Goal: Task Accomplishment & Management: Use online tool/utility

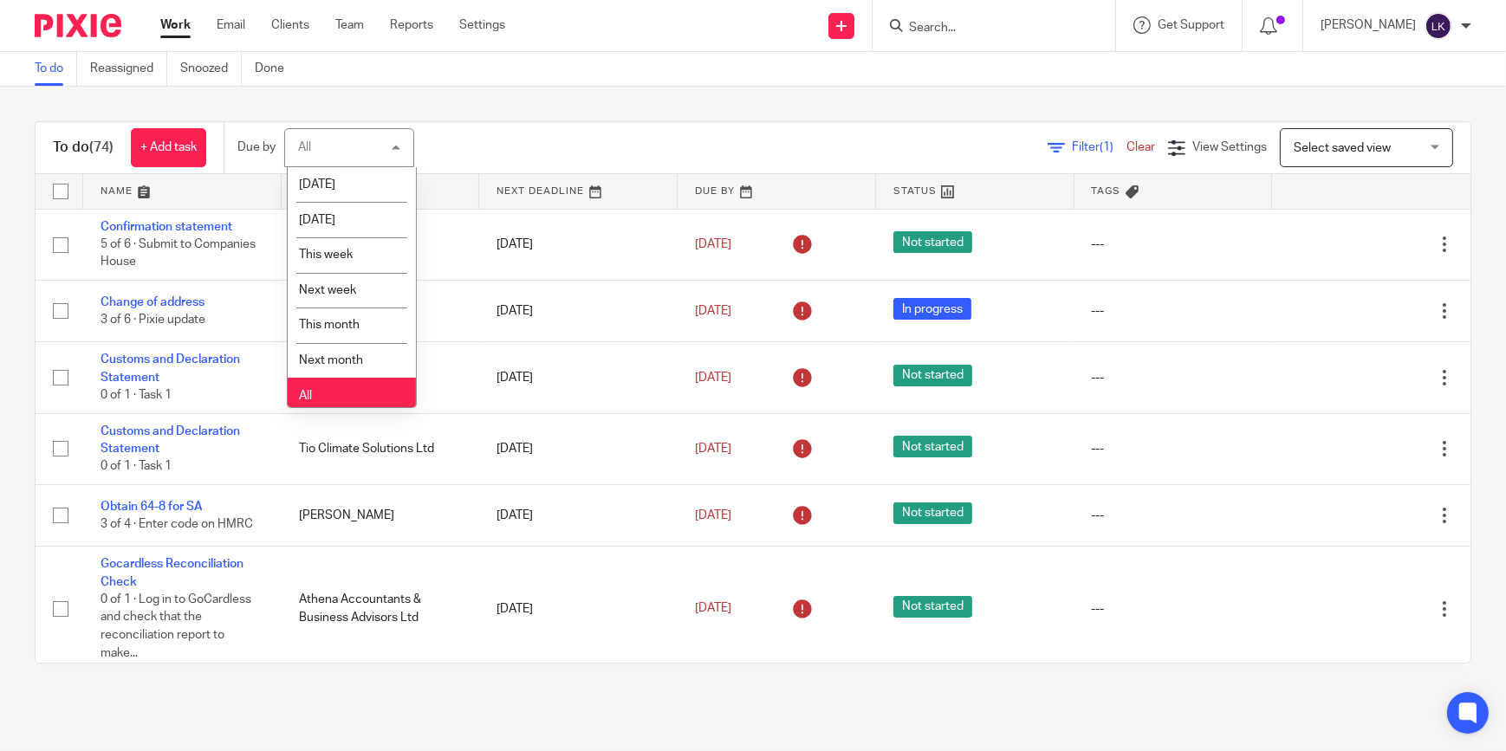
click at [460, 145] on div "Filter (1) Clear View Settings View Settings (1) Filters Clear Save Manage save…" at bounding box center [958, 147] width 1026 height 39
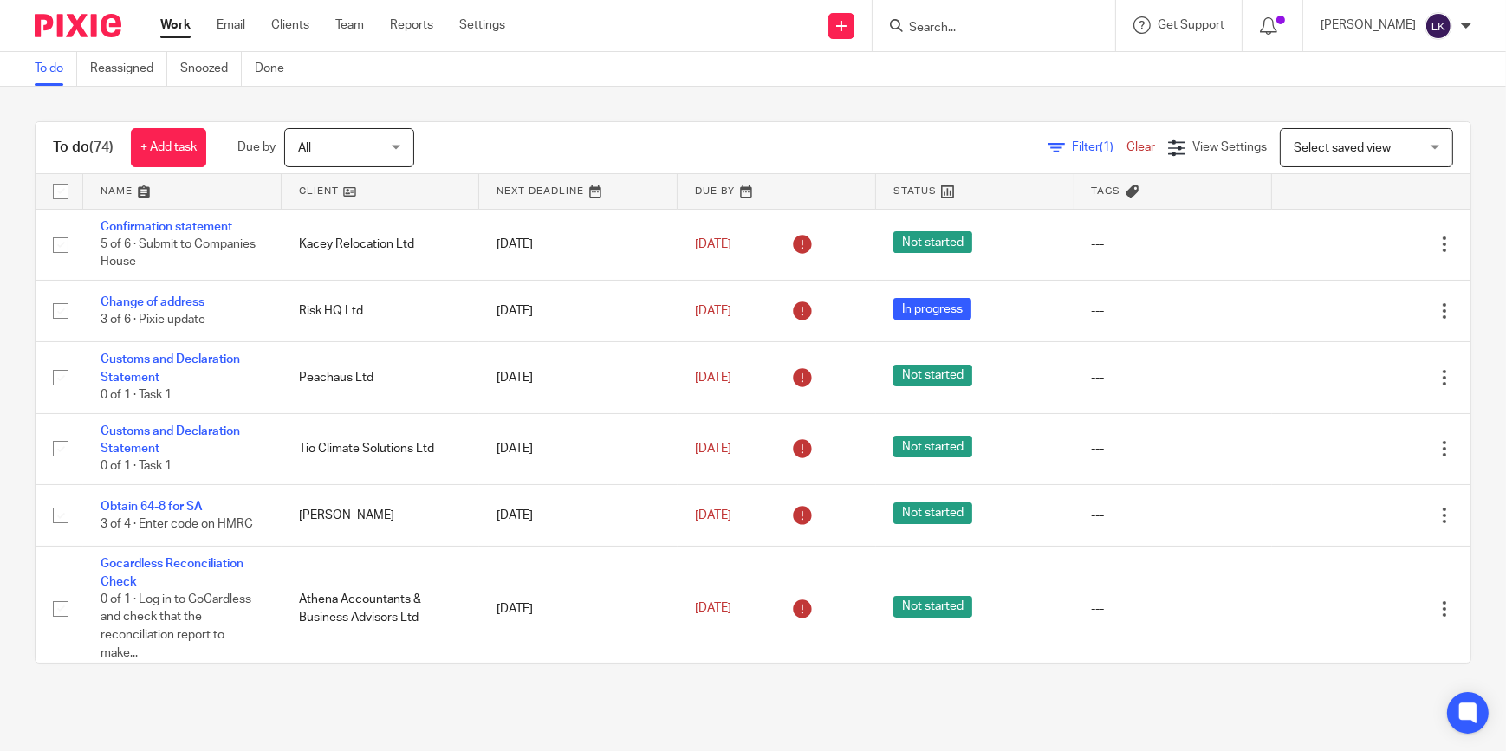
click at [176, 29] on link "Work" at bounding box center [175, 24] width 30 height 17
click at [983, 25] on input "Search" at bounding box center [986, 29] width 156 height 16
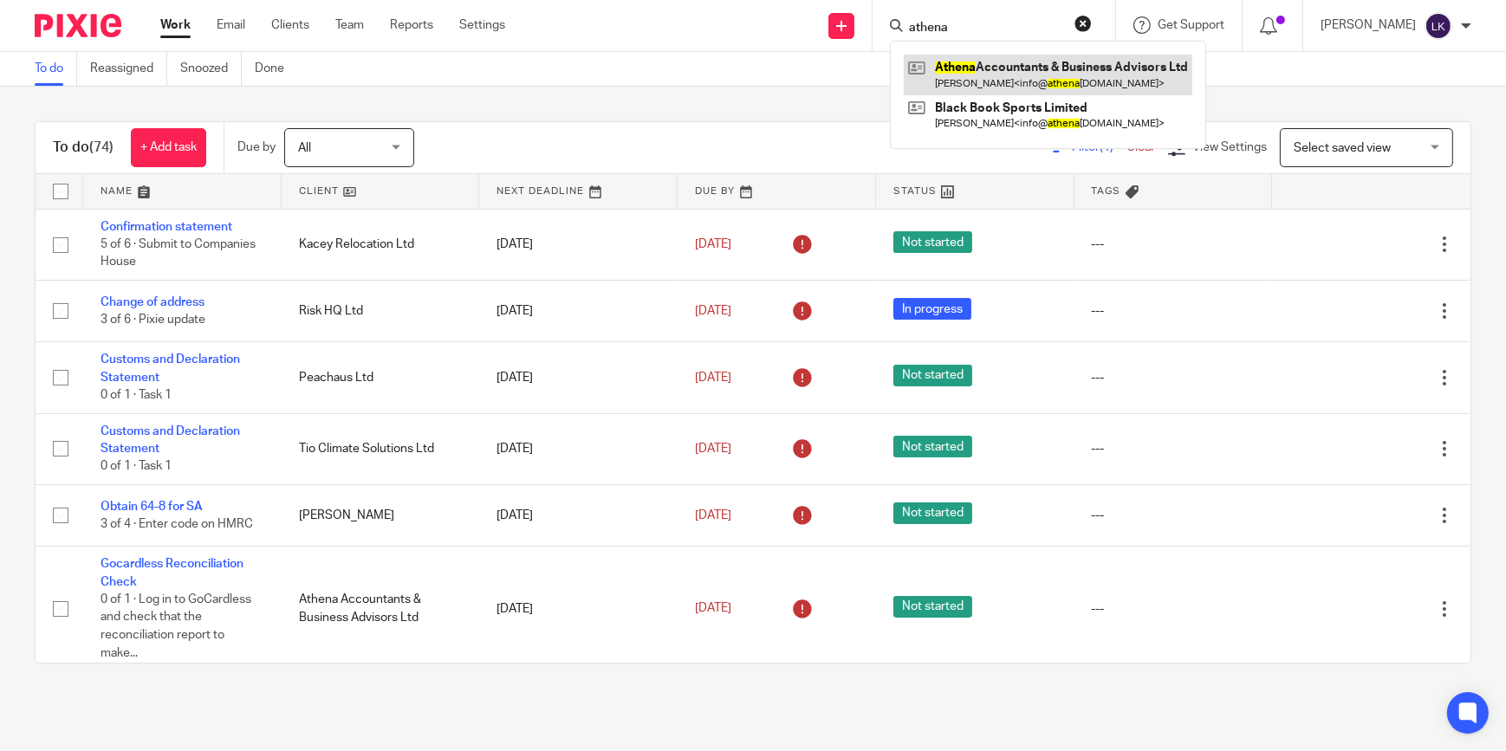
type input "athena"
click at [1002, 75] on link at bounding box center [1048, 75] width 289 height 40
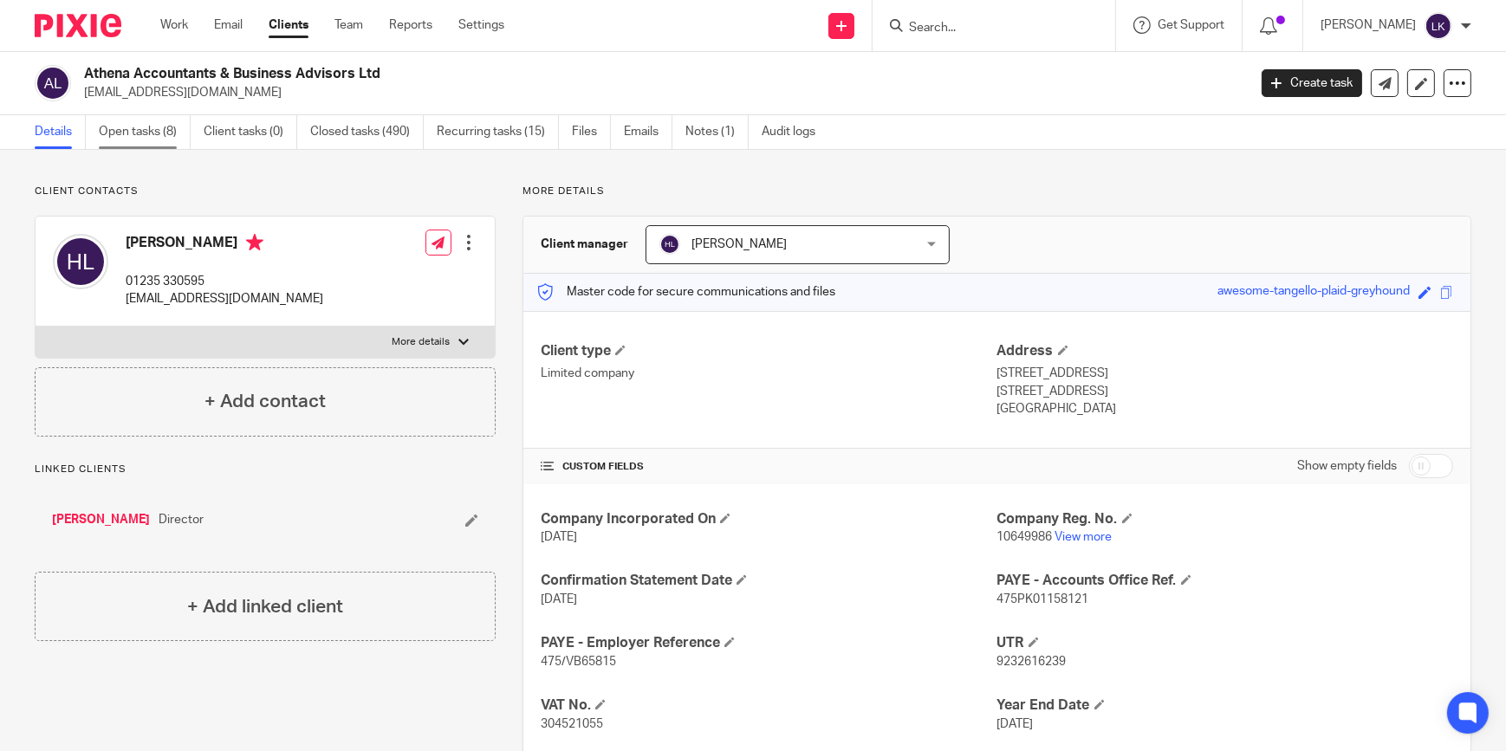
click at [163, 132] on link "Open tasks (8)" at bounding box center [145, 132] width 92 height 34
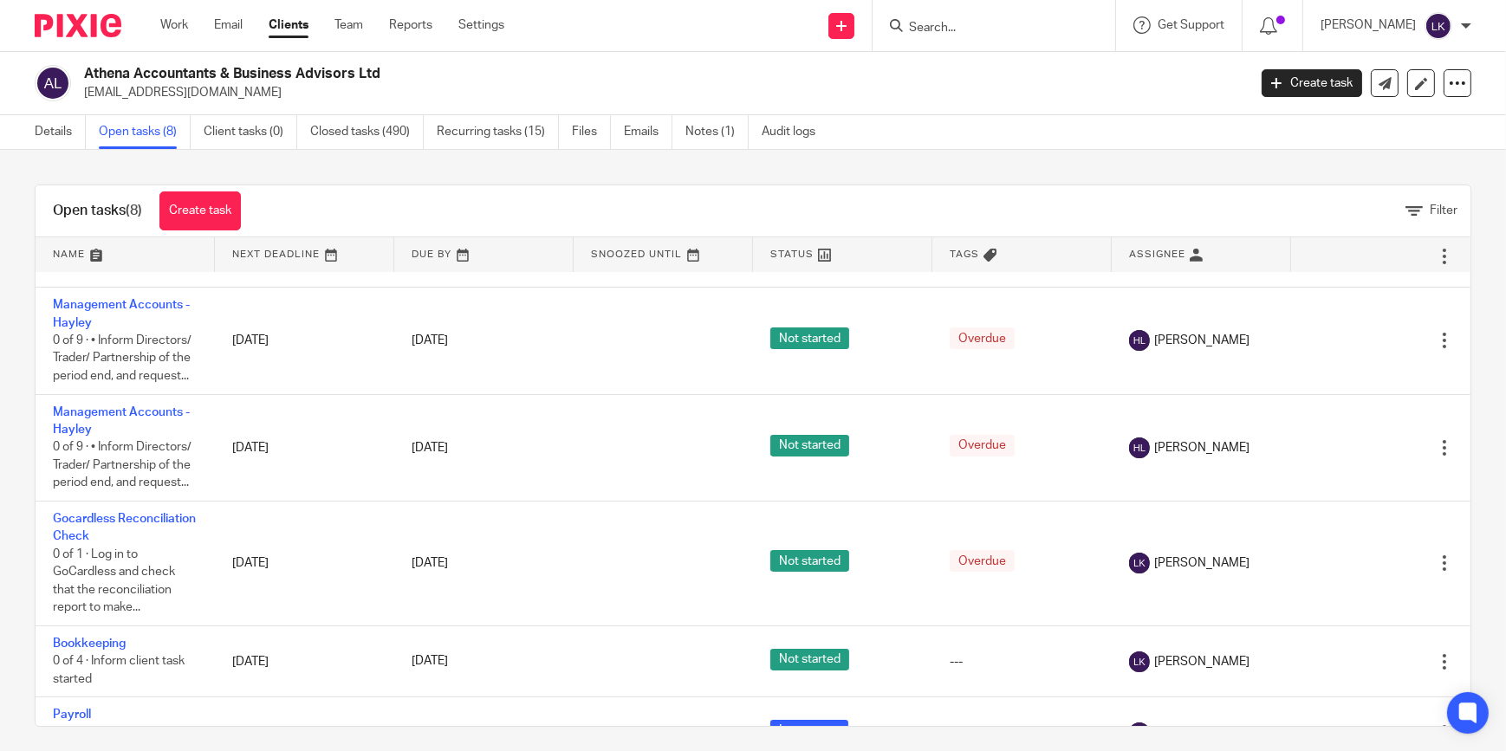
scroll to position [315, 0]
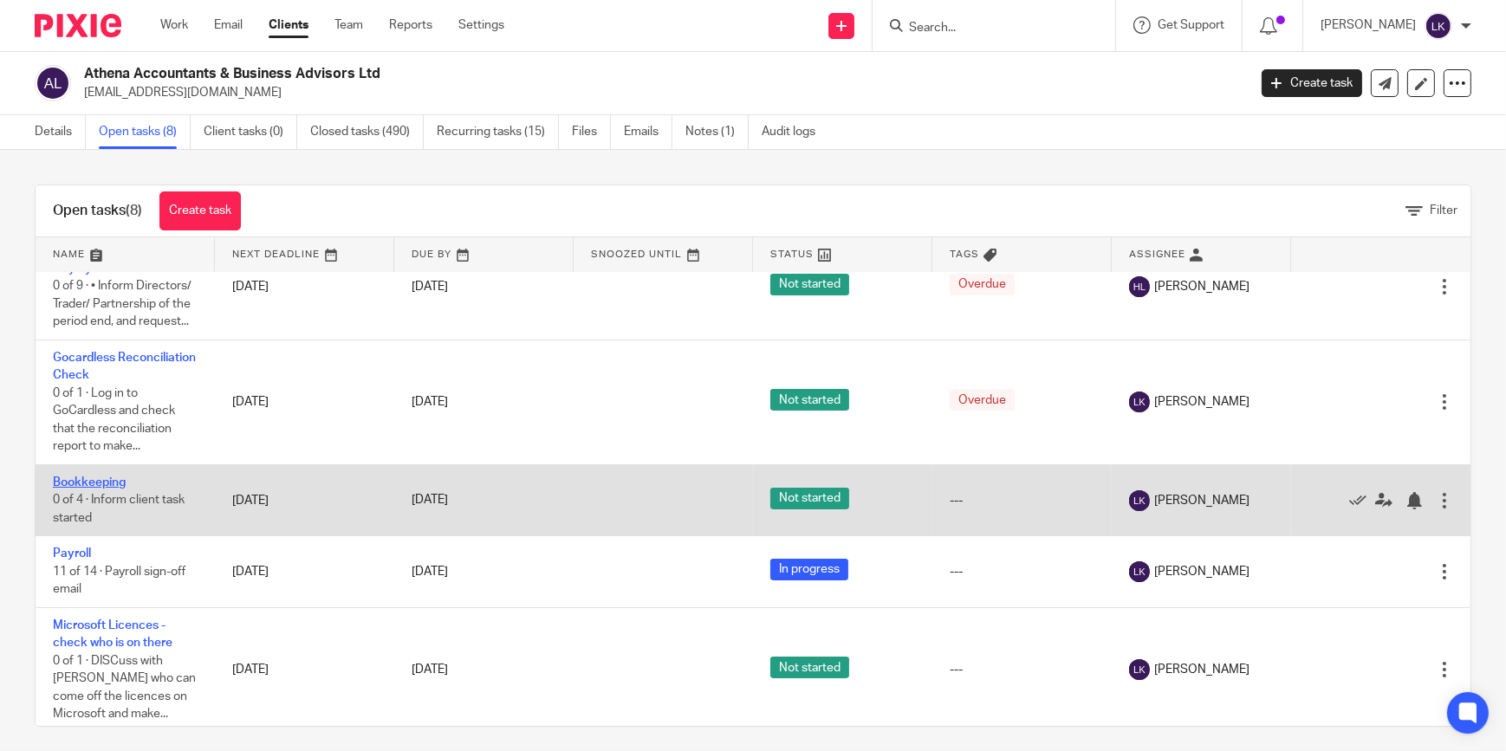
click at [102, 477] on link "Bookkeeping" at bounding box center [89, 483] width 73 height 12
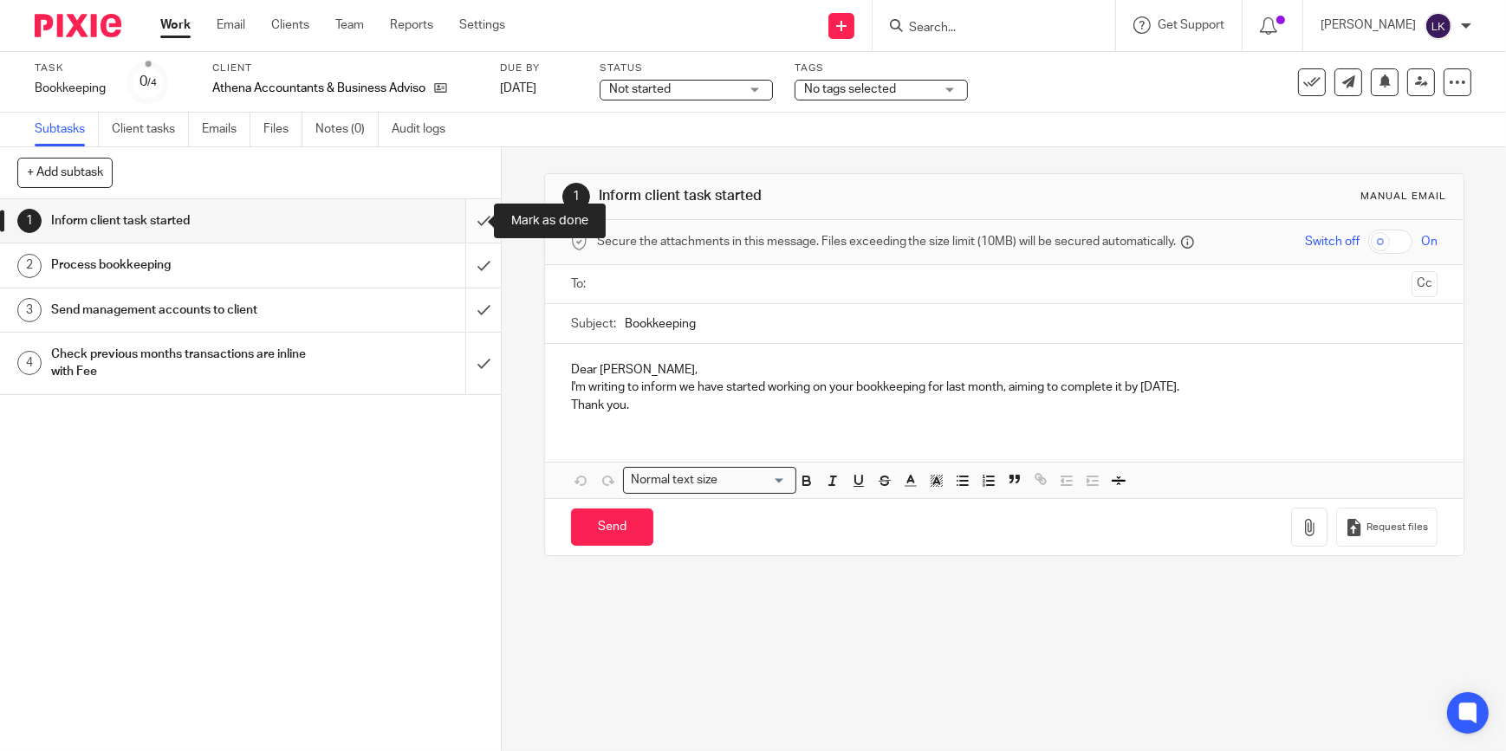
click at [468, 228] on input "submit" at bounding box center [250, 220] width 501 height 43
click at [470, 254] on input "submit" at bounding box center [250, 265] width 501 height 43
click at [468, 300] on input "submit" at bounding box center [250, 310] width 501 height 43
click at [468, 355] on input "submit" at bounding box center [250, 364] width 501 height 62
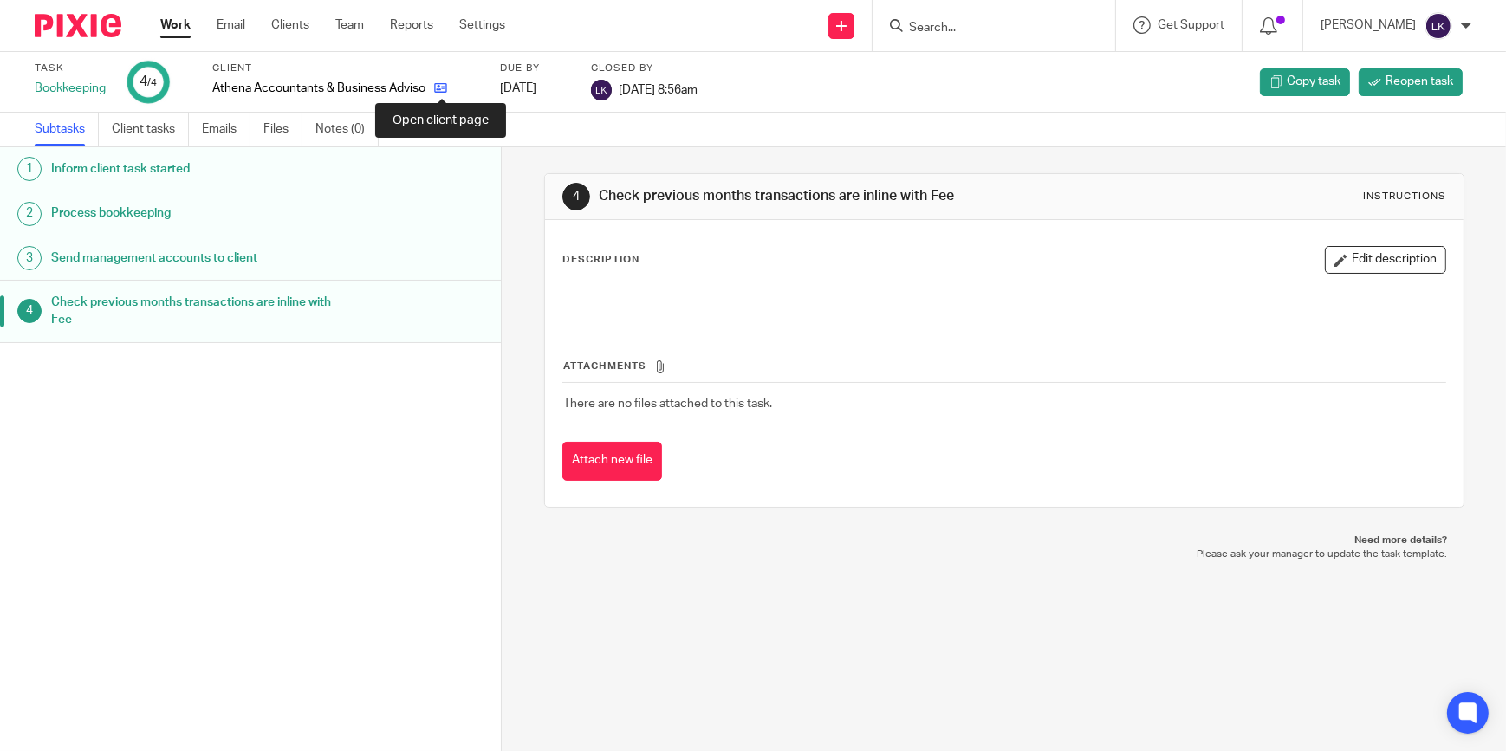
click at [438, 84] on icon at bounding box center [440, 87] width 13 height 13
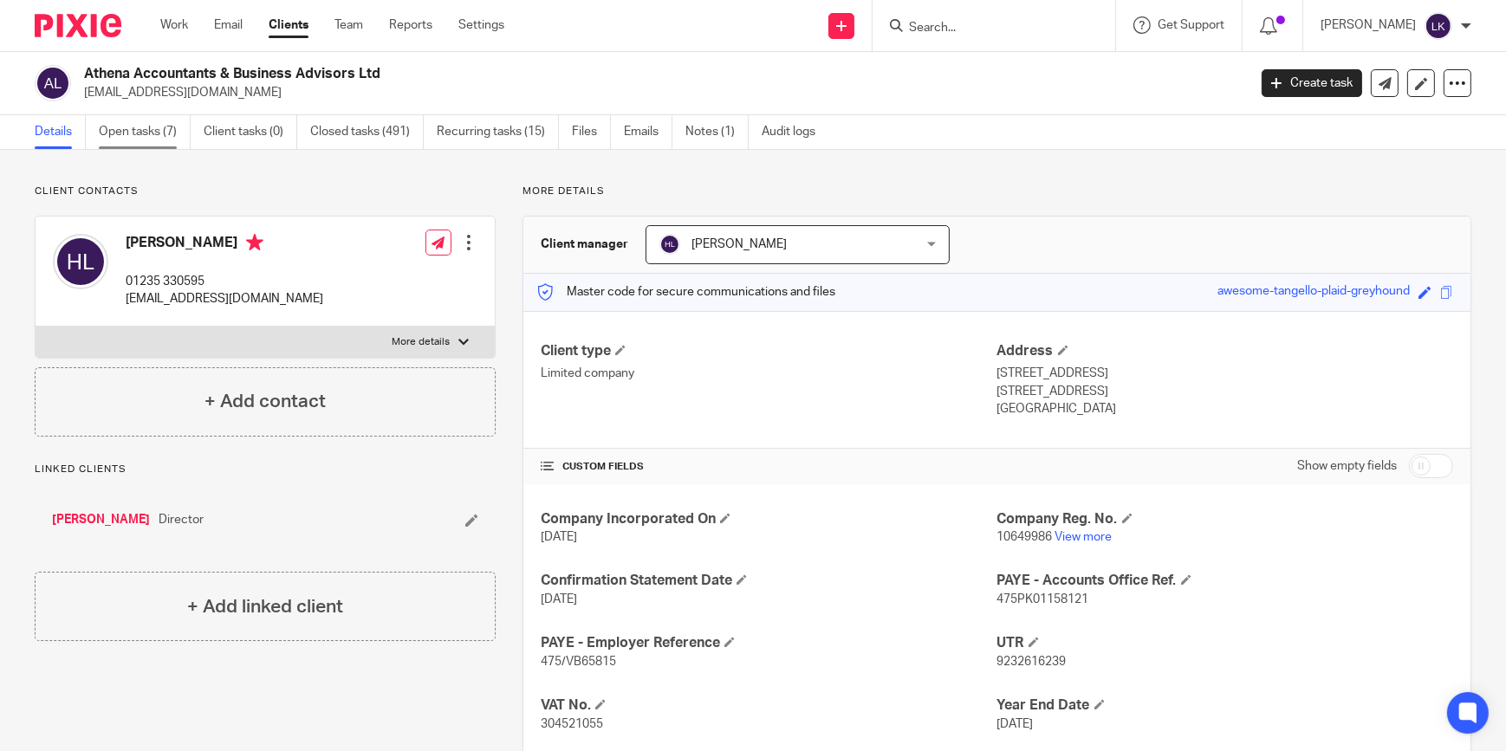
click at [169, 140] on link "Open tasks (7)" at bounding box center [145, 132] width 92 height 34
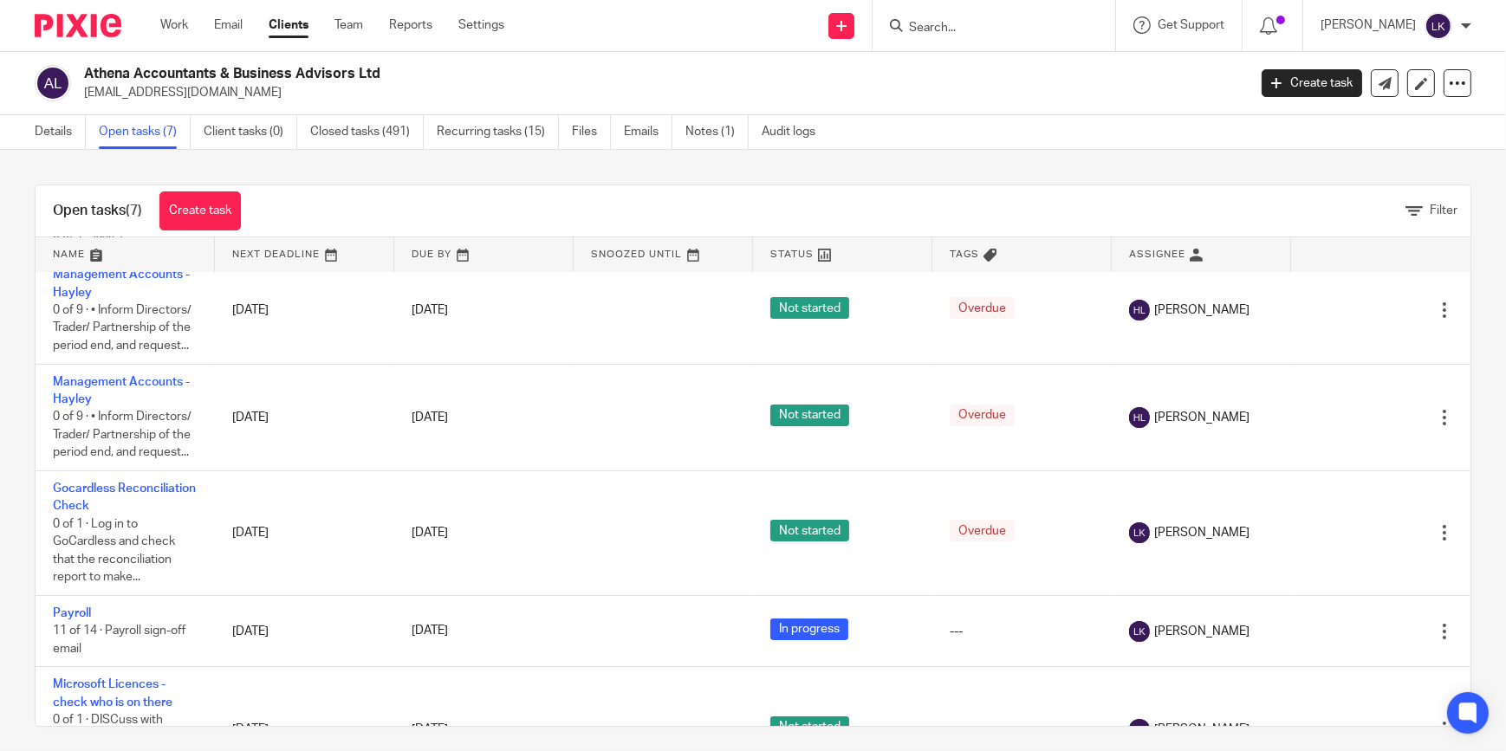
scroll to position [246, 0]
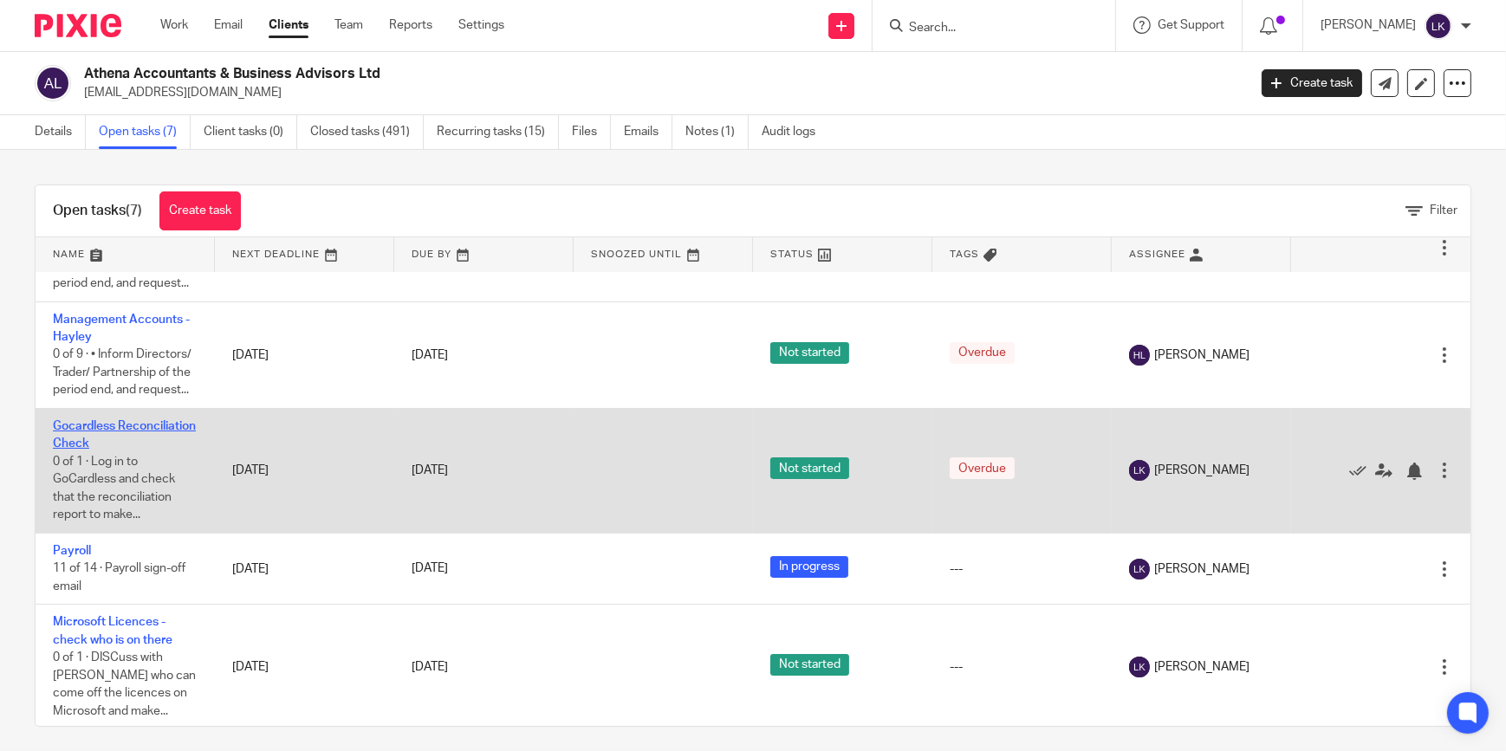
click at [112, 434] on link "Gocardless Reconciliation Check" at bounding box center [124, 434] width 143 height 29
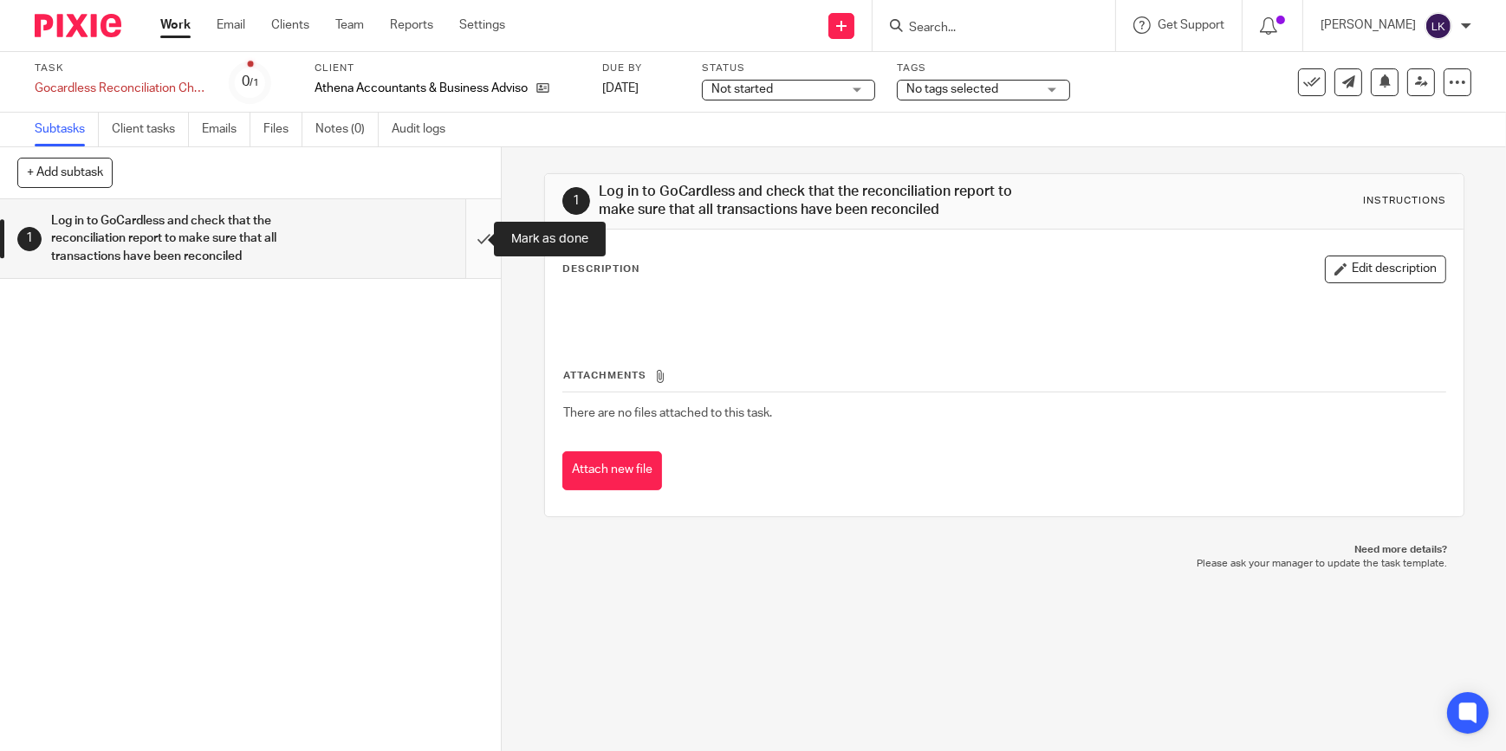
click at [468, 243] on input "submit" at bounding box center [250, 238] width 501 height 79
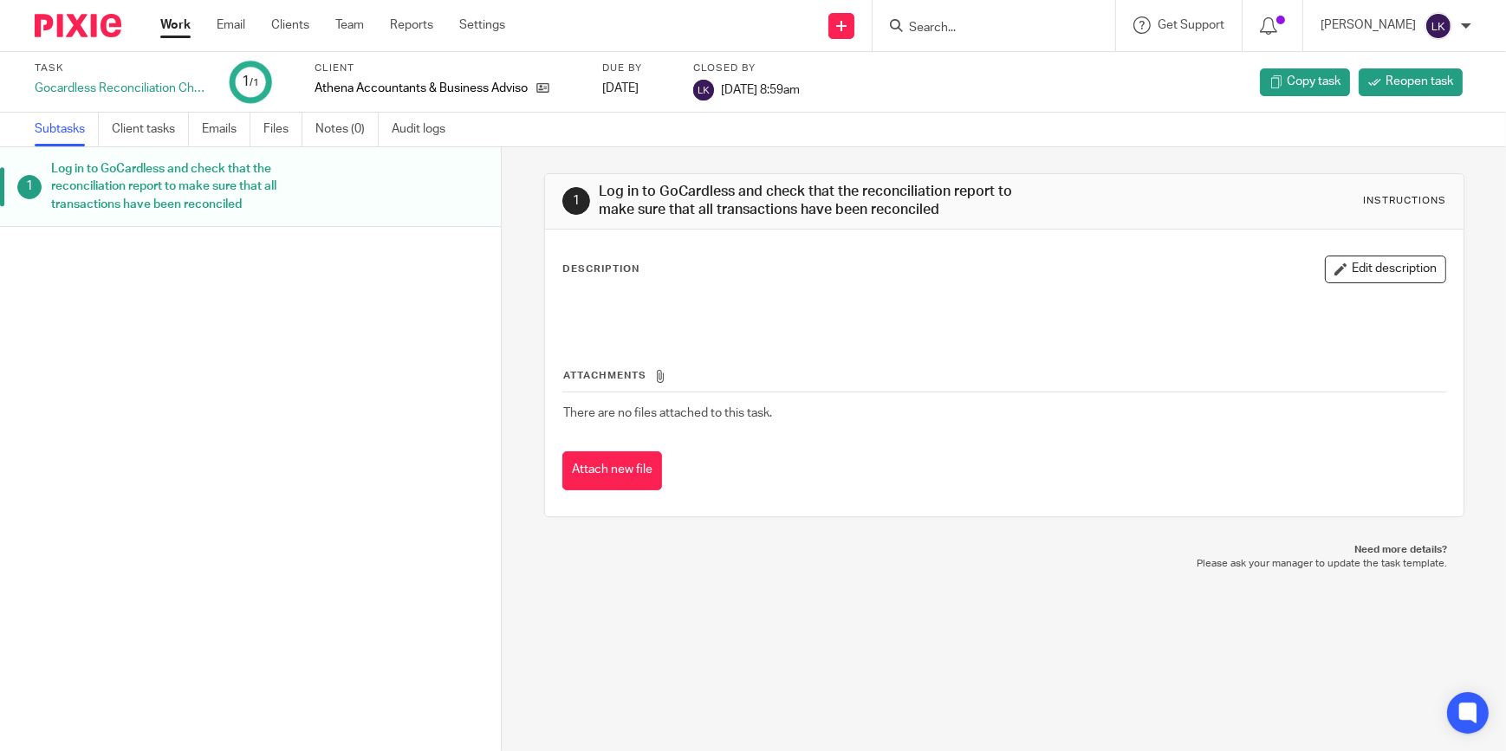
click at [188, 33] on link "Work" at bounding box center [175, 24] width 30 height 17
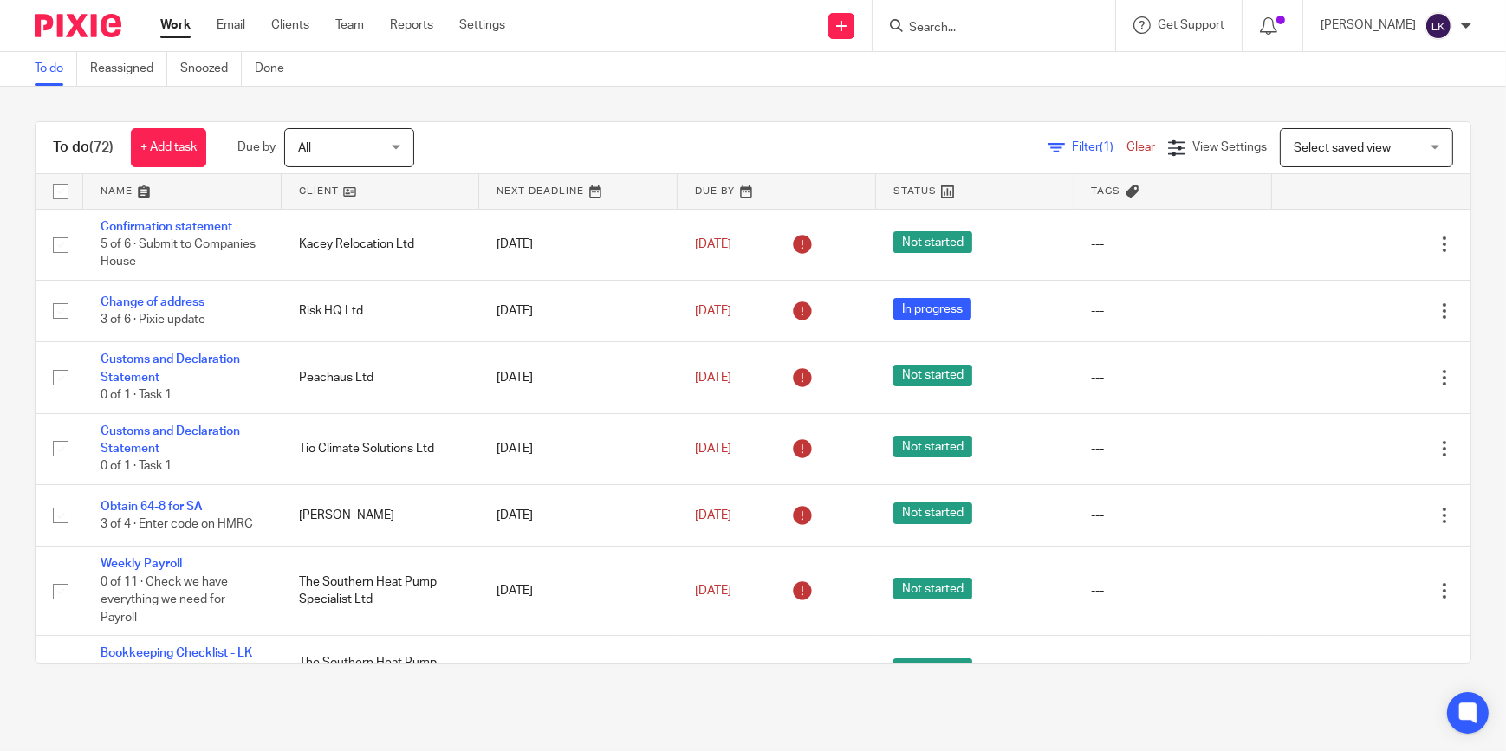
click at [952, 29] on input "Search" at bounding box center [986, 29] width 156 height 16
type input "eta"
click at [993, 68] on link at bounding box center [1058, 75] width 309 height 40
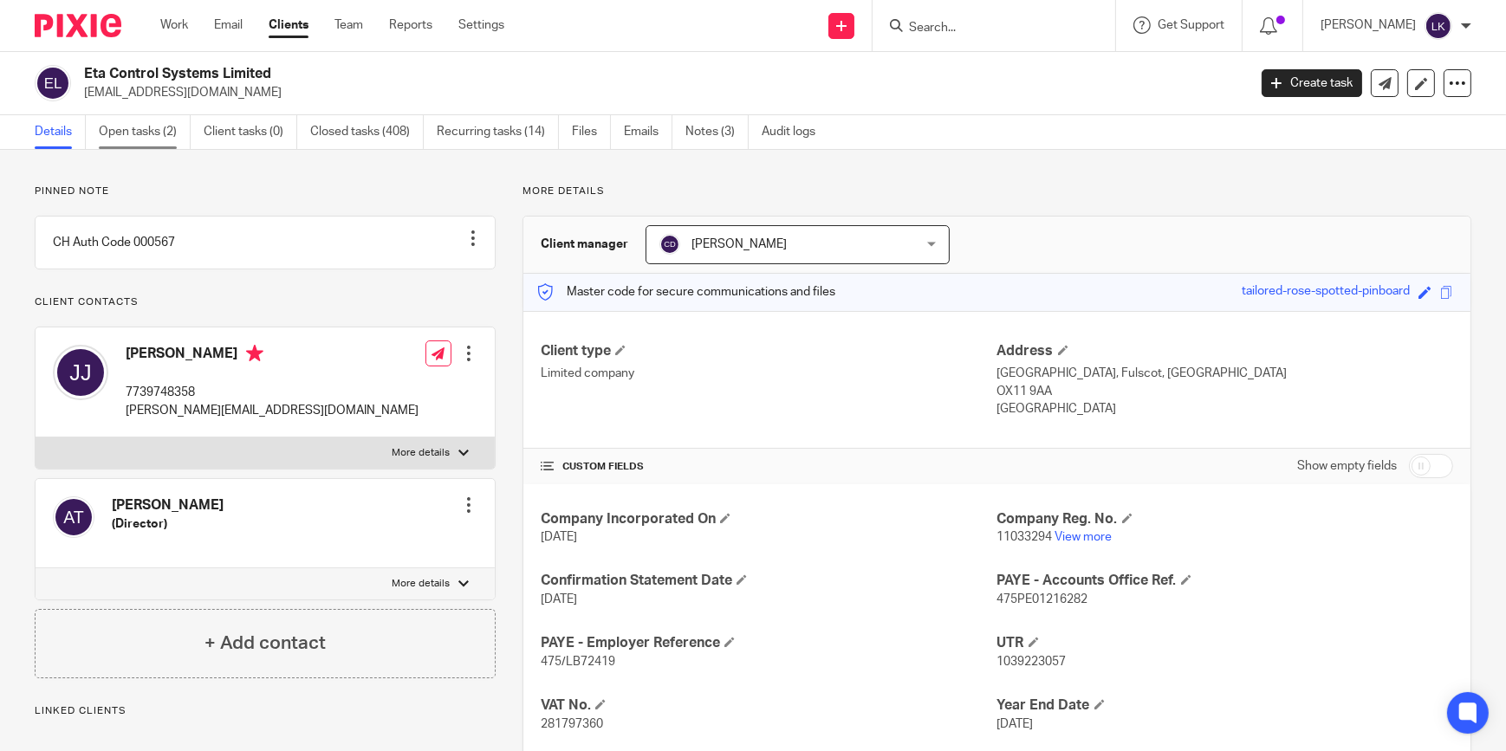
click at [137, 138] on link "Open tasks (2)" at bounding box center [145, 132] width 92 height 34
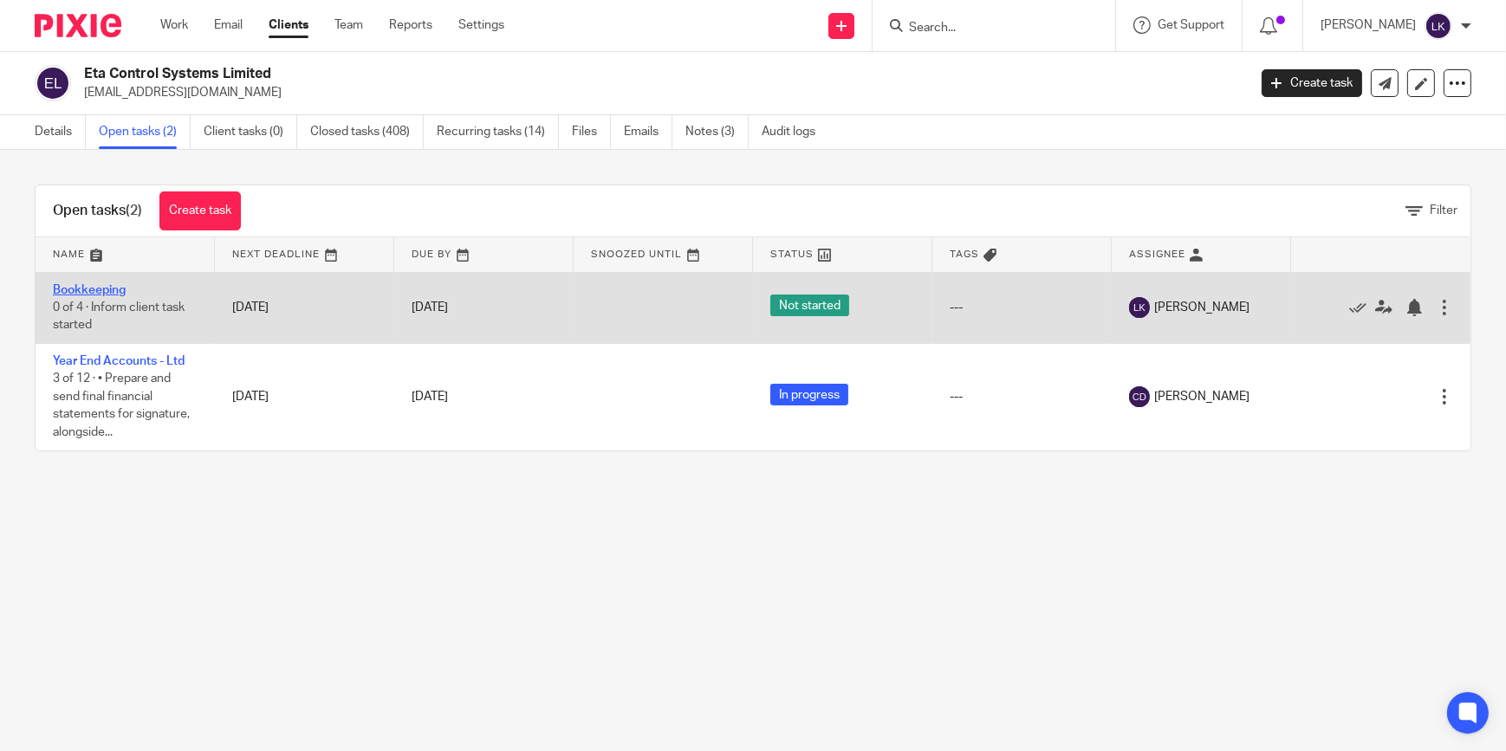
click at [103, 286] on link "Bookkeeping" at bounding box center [89, 290] width 73 height 12
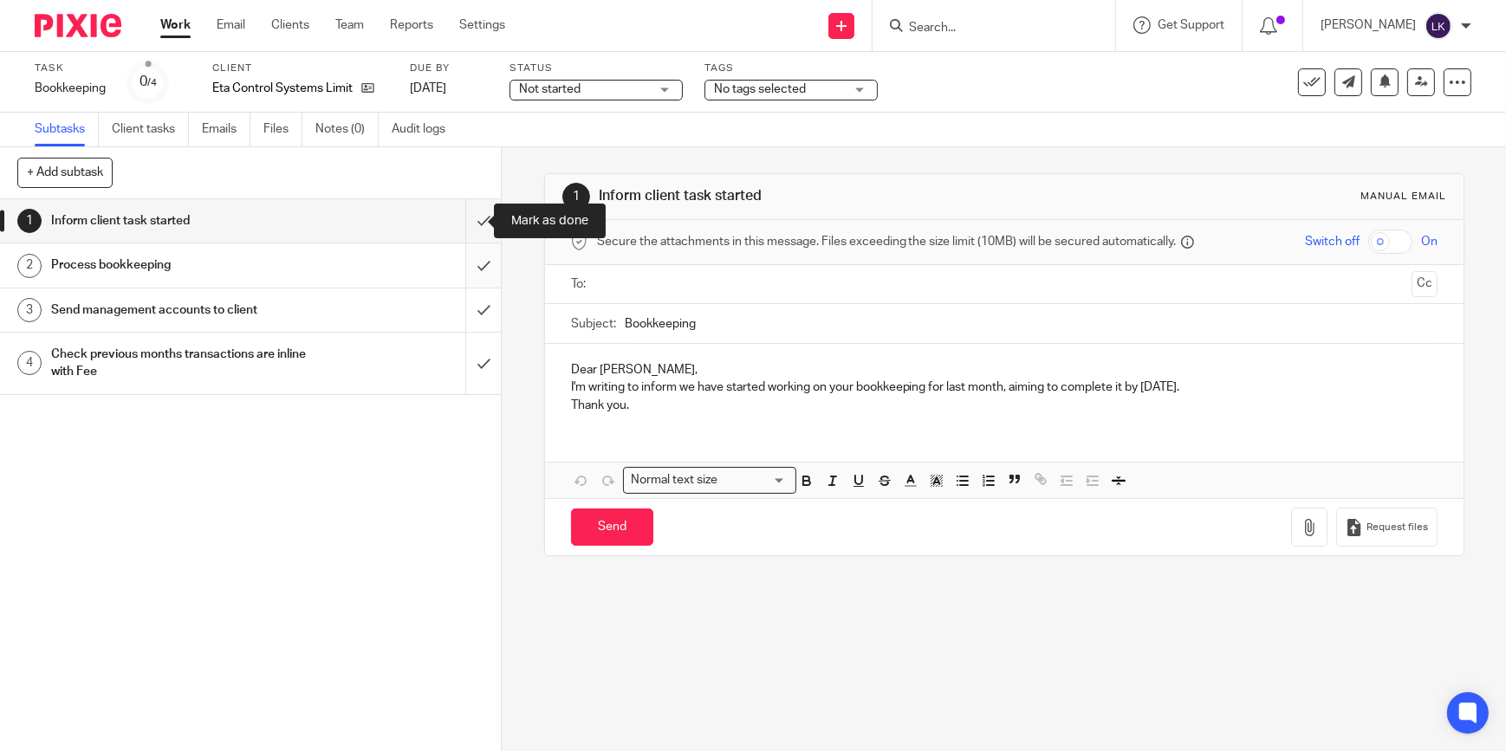
drag, startPoint x: 475, startPoint y: 227, endPoint x: 470, endPoint y: 262, distance: 35.1
click at [475, 227] on input "submit" at bounding box center [250, 220] width 501 height 43
click at [470, 266] on input "submit" at bounding box center [250, 265] width 501 height 43
click at [462, 303] on input "submit" at bounding box center [250, 310] width 501 height 43
click at [468, 375] on input "submit" at bounding box center [250, 364] width 501 height 62
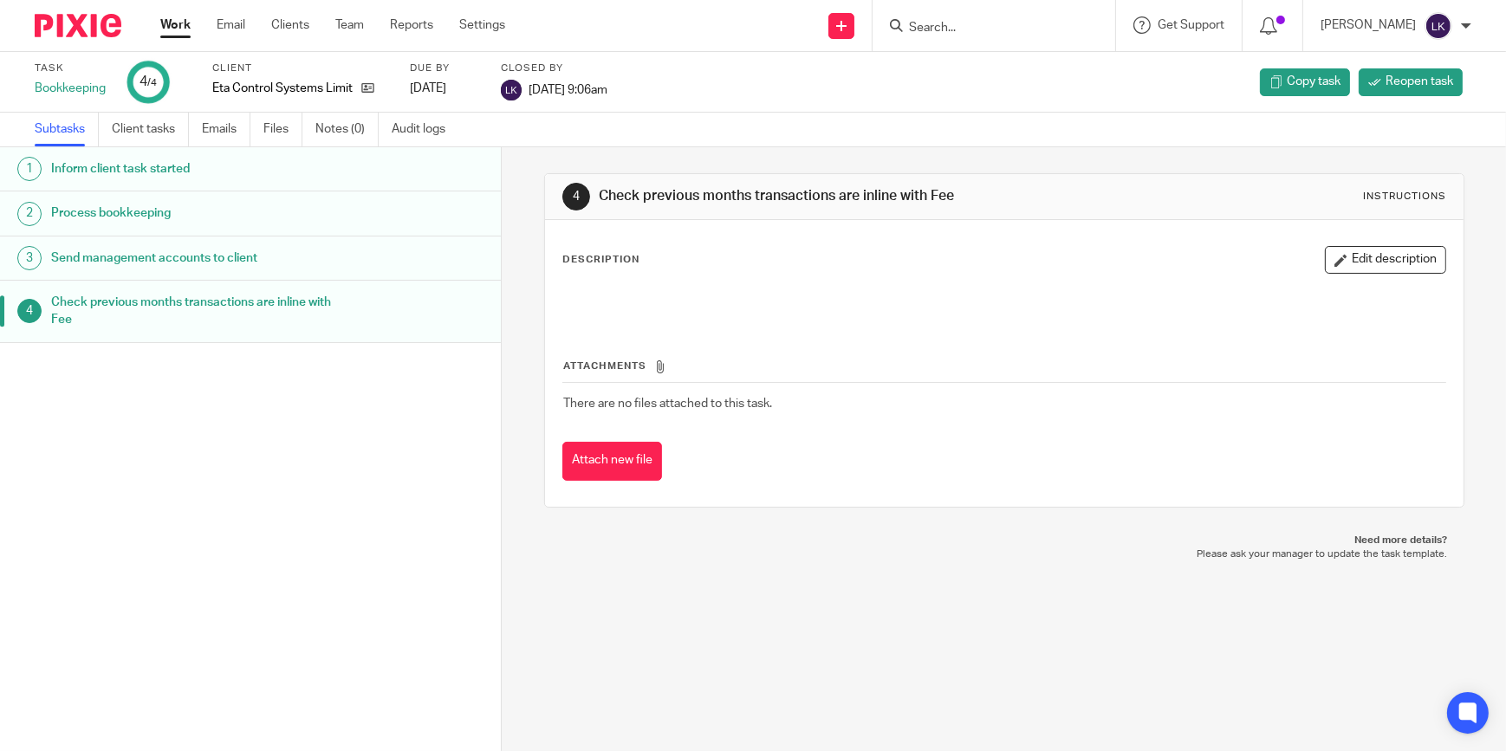
click at [165, 27] on link "Work" at bounding box center [175, 24] width 30 height 17
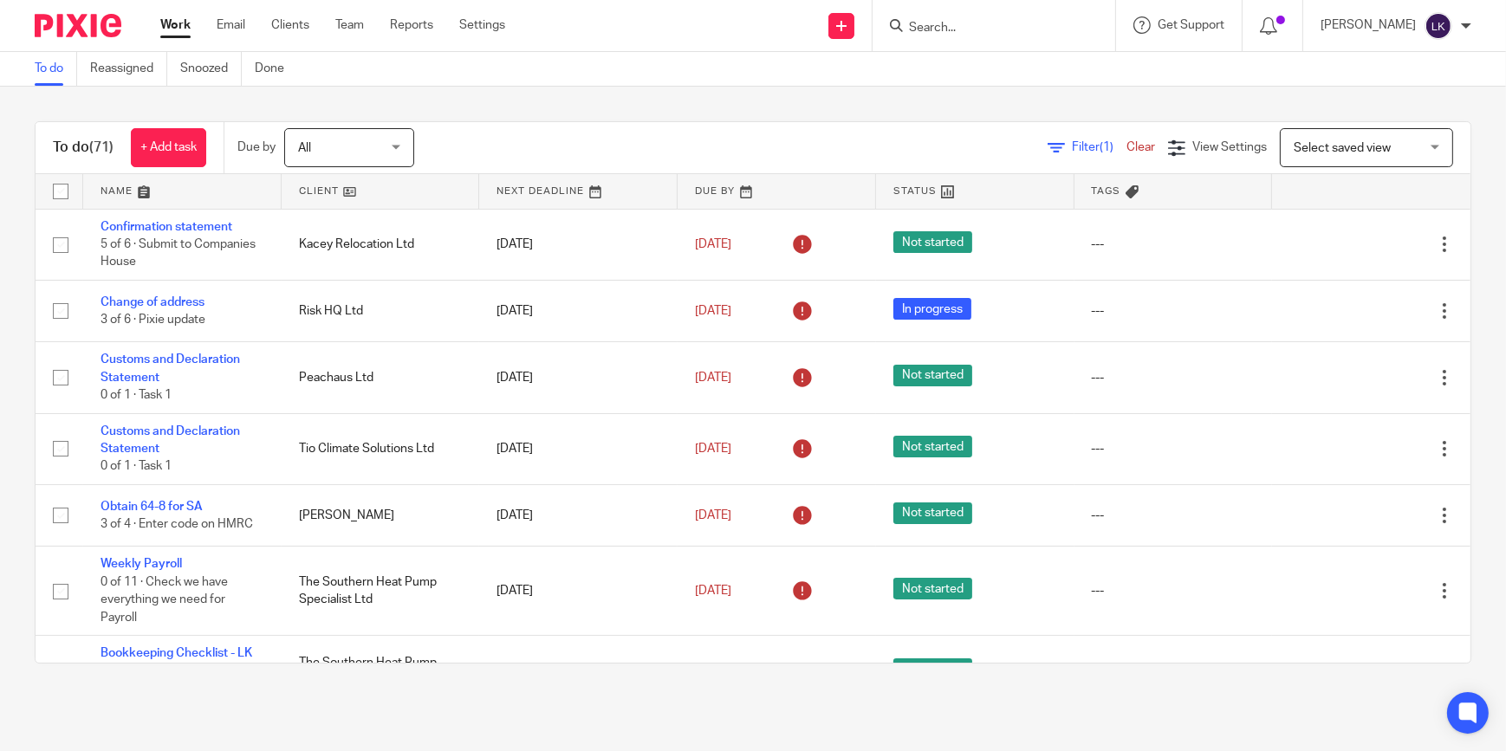
click at [966, 21] on input "Search" at bounding box center [986, 29] width 156 height 16
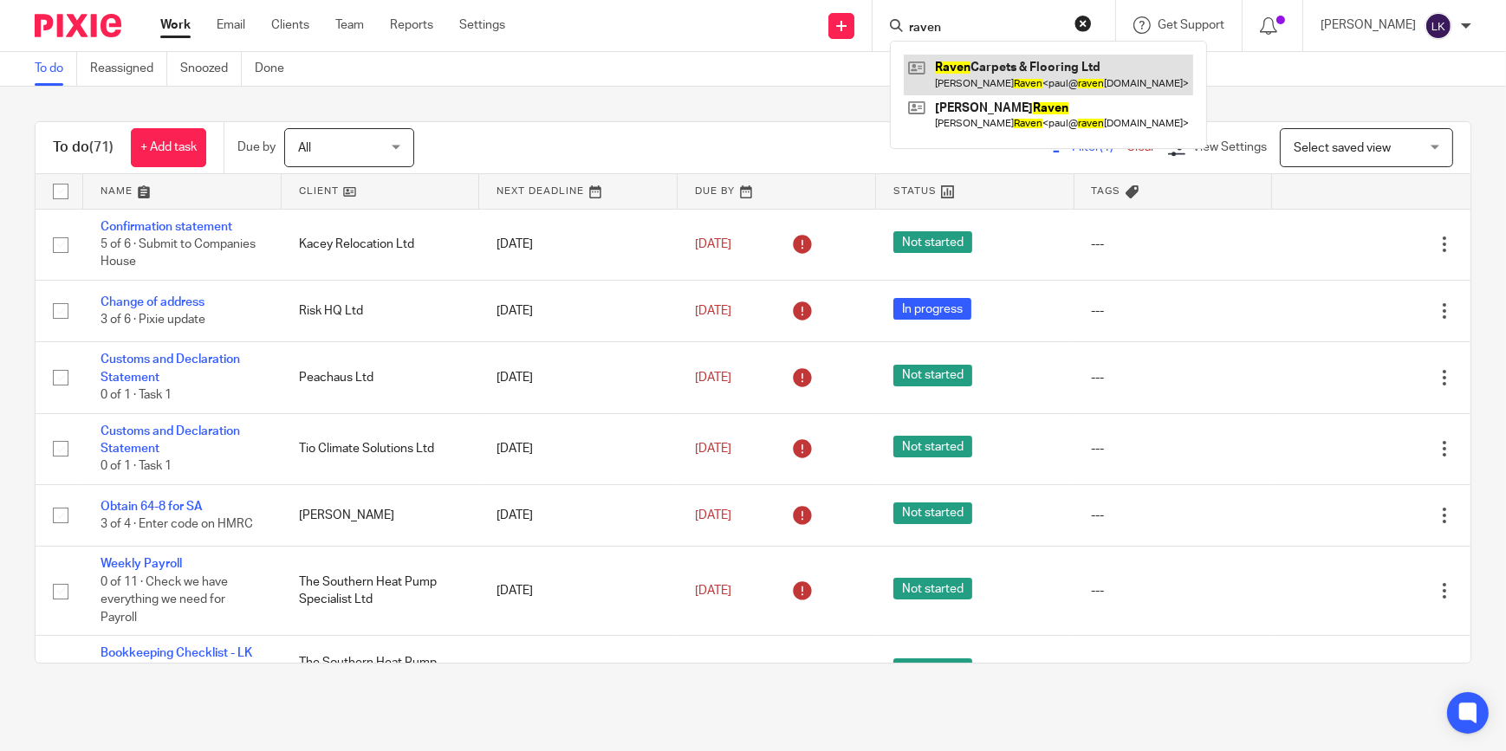
type input "raven"
click at [973, 73] on link at bounding box center [1049, 75] width 290 height 40
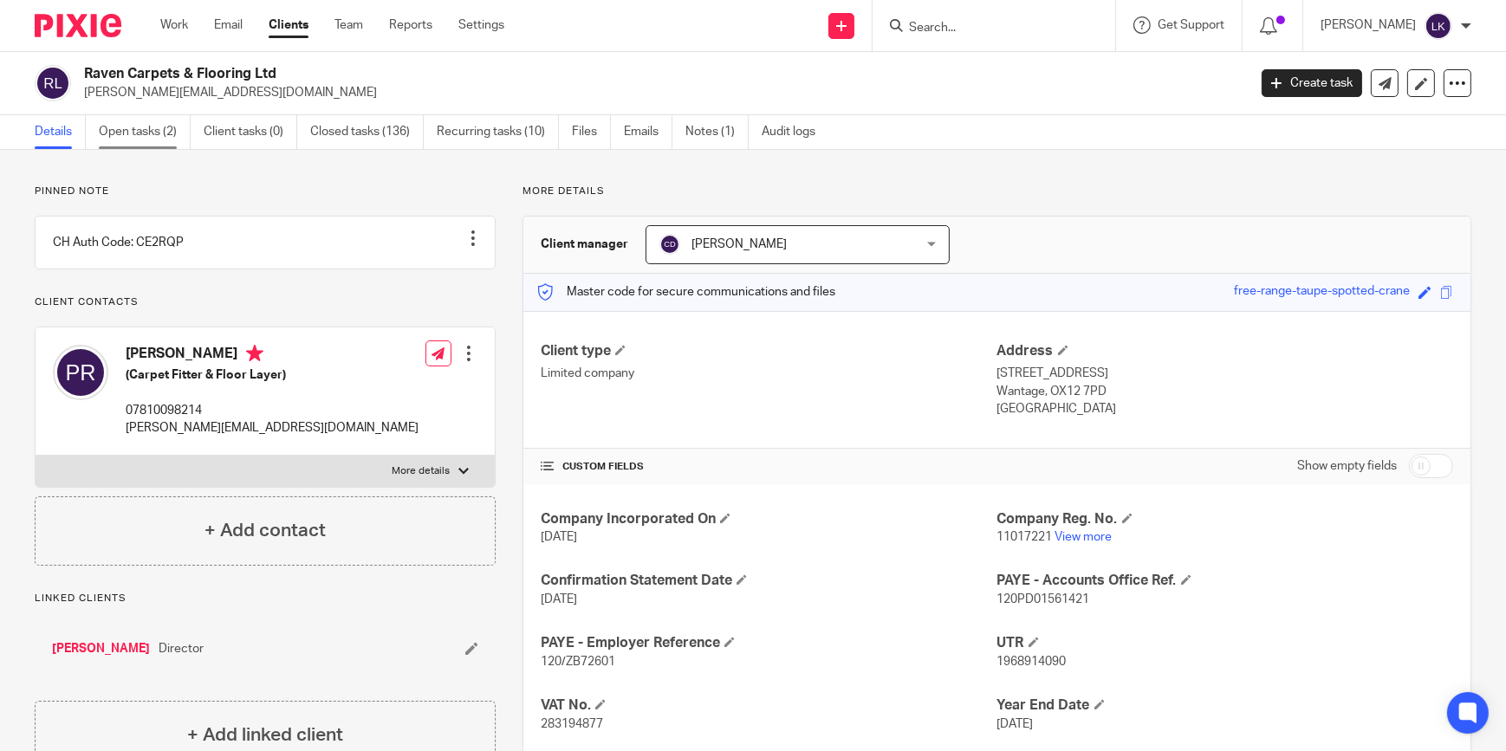
click at [122, 143] on link "Open tasks (2)" at bounding box center [145, 132] width 92 height 34
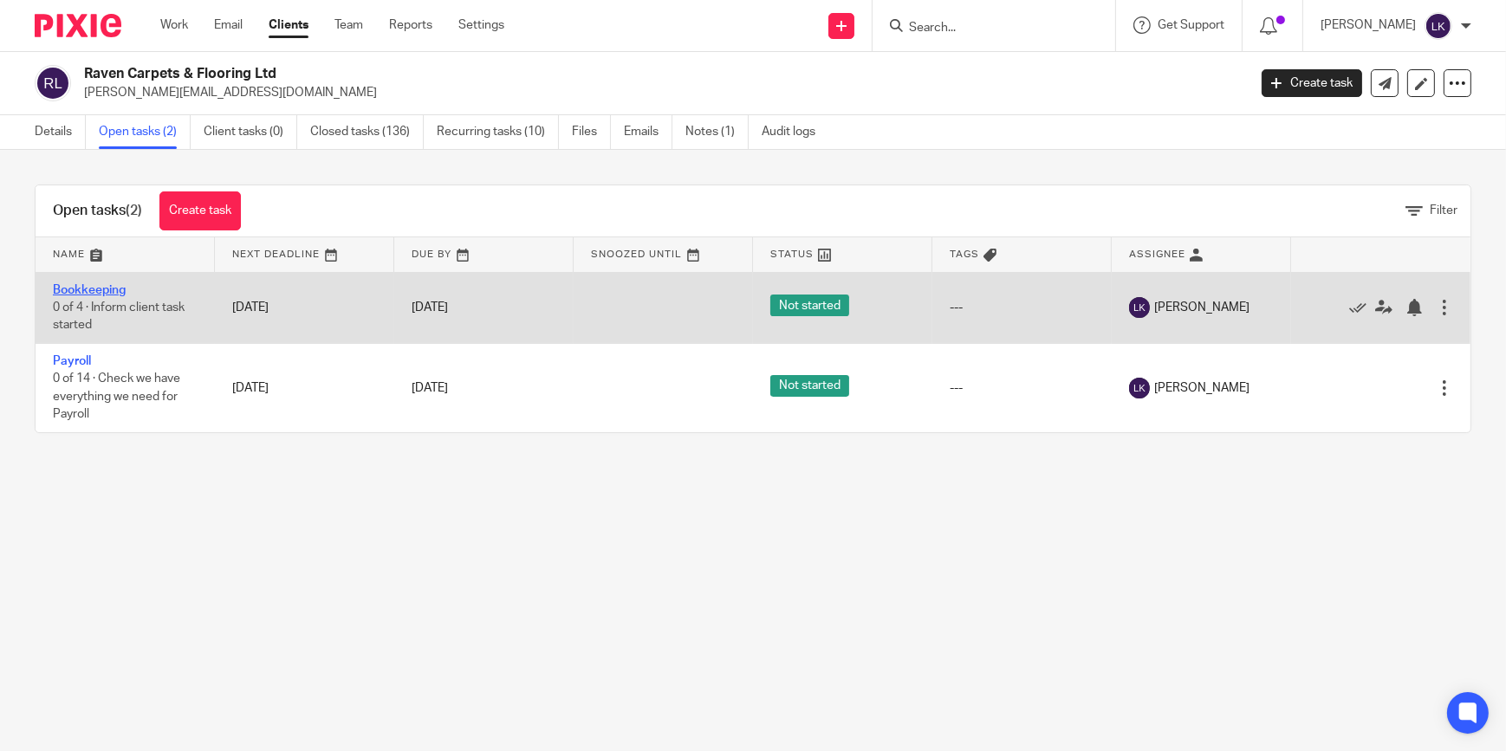
click at [103, 288] on link "Bookkeeping" at bounding box center [89, 290] width 73 height 12
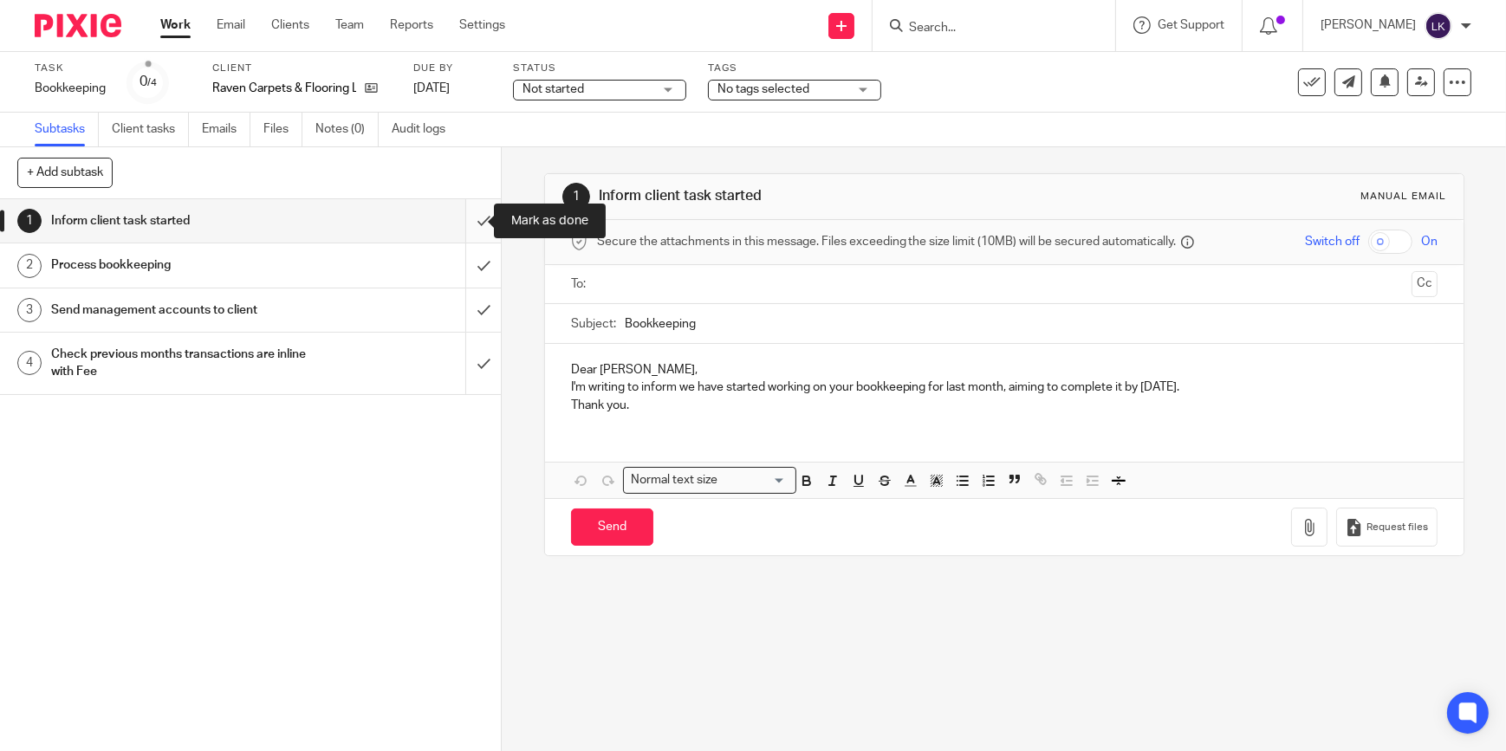
click at [472, 219] on input "submit" at bounding box center [250, 220] width 501 height 43
click at [464, 262] on input "submit" at bounding box center [250, 265] width 501 height 43
click at [464, 296] on input "submit" at bounding box center [250, 310] width 501 height 43
click at [458, 358] on input "submit" at bounding box center [250, 364] width 501 height 62
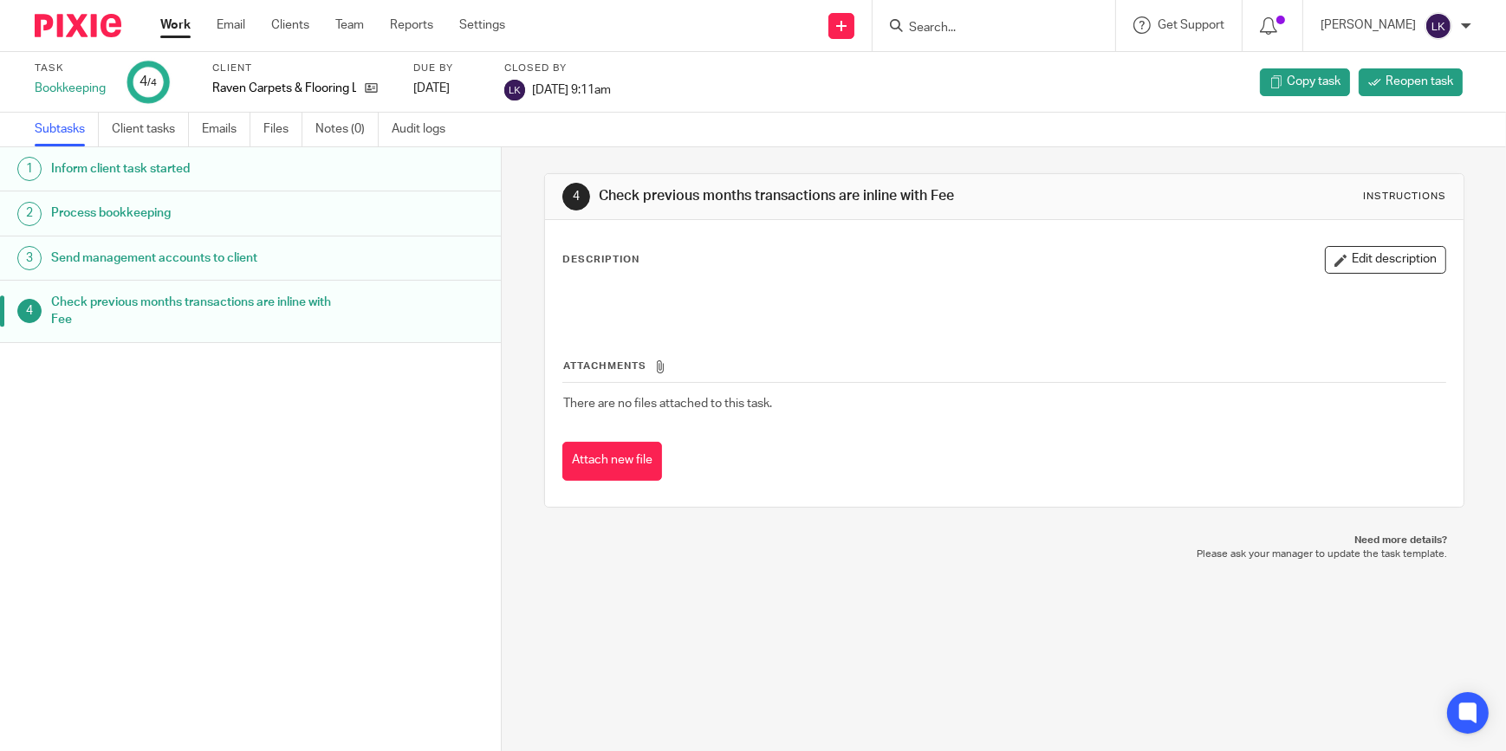
click at [166, 29] on link "Work" at bounding box center [175, 24] width 30 height 17
